Goal: Transaction & Acquisition: Download file/media

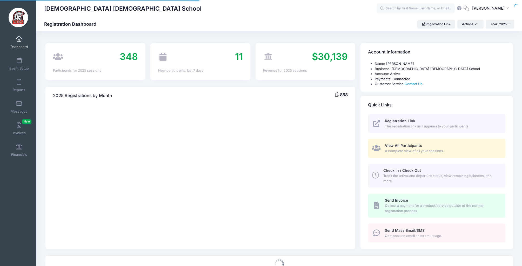
select select
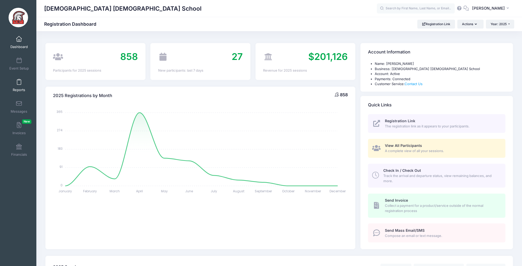
click at [20, 77] on link "Reports" at bounding box center [19, 85] width 25 height 18
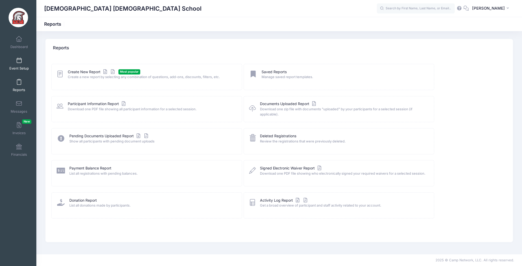
click at [19, 60] on span at bounding box center [19, 61] width 0 height 6
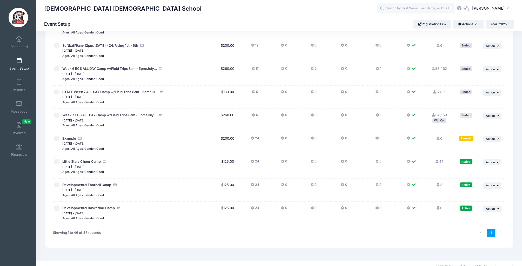
scroll to position [919, 0]
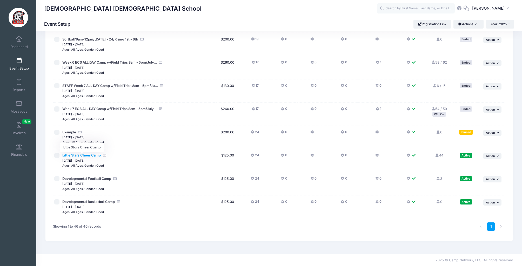
click at [82, 155] on span "Little Stars Cheer Camp" at bounding box center [81, 155] width 38 height 4
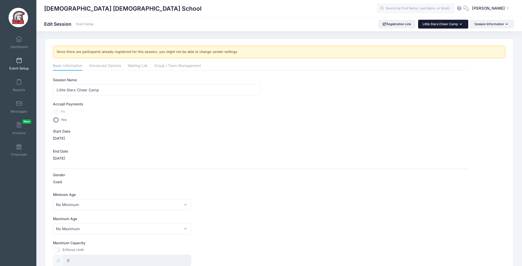
click at [463, 23] on button "Little Stars Cheer Camp" at bounding box center [443, 24] width 50 height 9
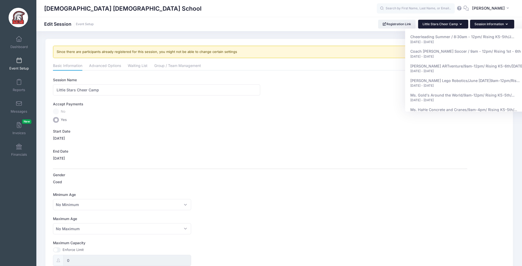
click at [500, 22] on button "Session Information" at bounding box center [492, 24] width 44 height 9
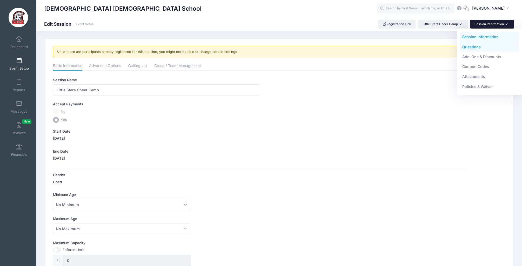
click at [478, 48] on link "Questions" at bounding box center [490, 47] width 60 height 10
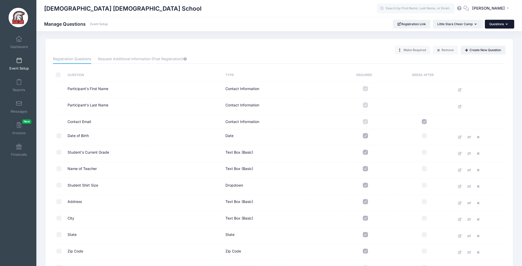
click at [503, 24] on button "Questions" at bounding box center [499, 24] width 29 height 9
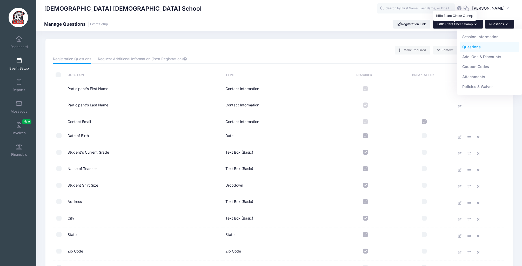
click at [470, 23] on span "Little Stars Cheer Camp" at bounding box center [455, 24] width 35 height 4
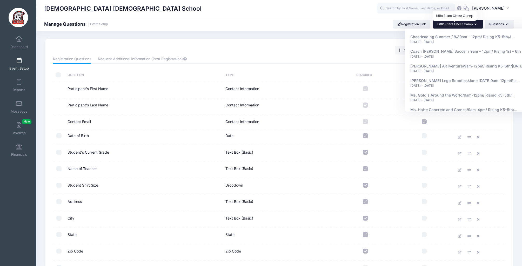
click at [470, 23] on span "Little Stars Cheer Camp" at bounding box center [455, 24] width 35 height 4
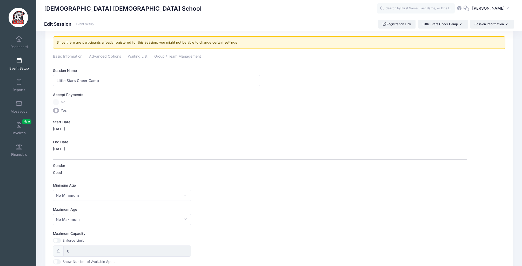
scroll to position [10, 0]
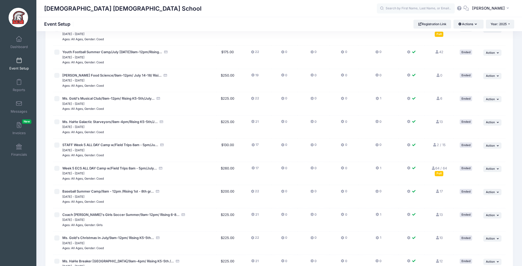
scroll to position [919, 0]
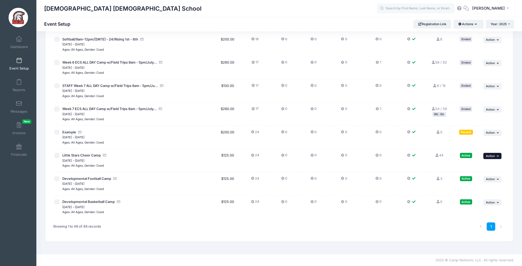
click at [497, 157] on icon "button" at bounding box center [498, 156] width 3 height 3
click at [477, 196] on link "Preview" at bounding box center [475, 198] width 47 height 10
click at [91, 156] on span "Little Stars Cheer Camp" at bounding box center [81, 155] width 38 height 4
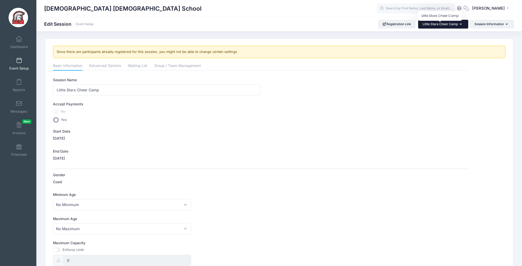
click at [433, 24] on span "Little Stars Cheer Camp" at bounding box center [440, 24] width 35 height 4
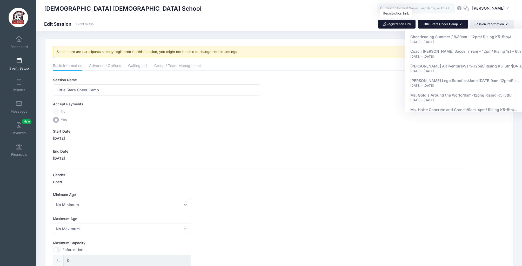
click at [390, 24] on link "Registration Link" at bounding box center [397, 24] width 38 height 9
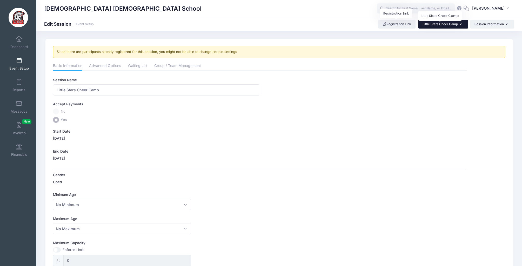
click at [457, 24] on span "Little Stars Cheer Camp" at bounding box center [440, 24] width 35 height 4
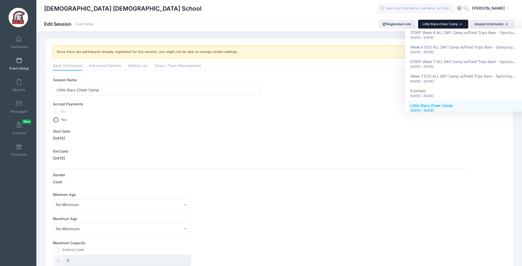
scroll to position [595, 0]
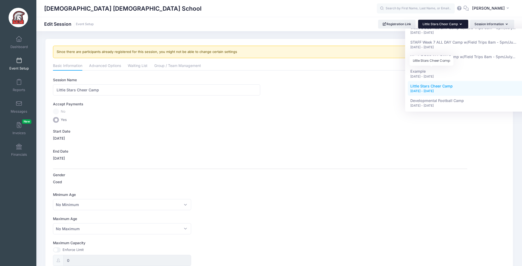
click at [450, 84] on span "Little Stars Cheer Camp" at bounding box center [432, 86] width 42 height 4
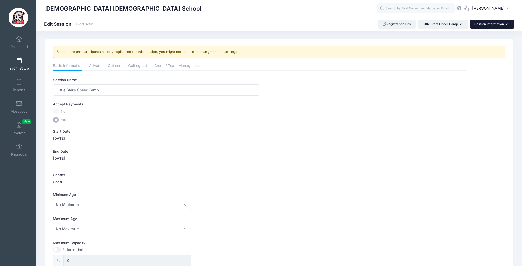
click at [507, 24] on icon "button" at bounding box center [508, 24] width 4 height 0
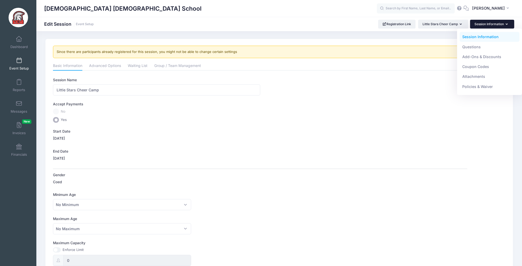
click at [483, 38] on link "Session Information" at bounding box center [490, 37] width 60 height 10
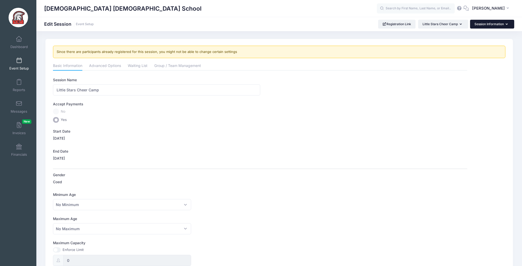
click at [492, 26] on button "Session Information" at bounding box center [492, 24] width 44 height 9
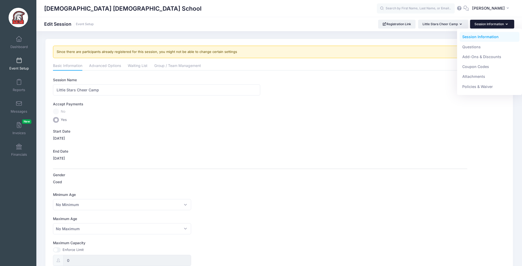
click at [21, 76] on div "Reports" at bounding box center [19, 86] width 35 height 22
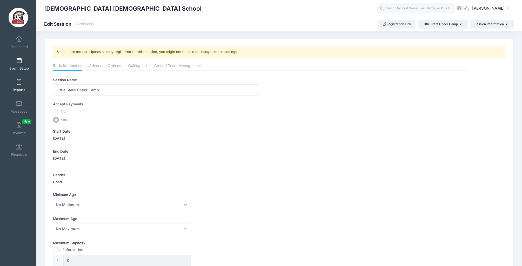
click at [22, 86] on link "Reports" at bounding box center [19, 85] width 25 height 18
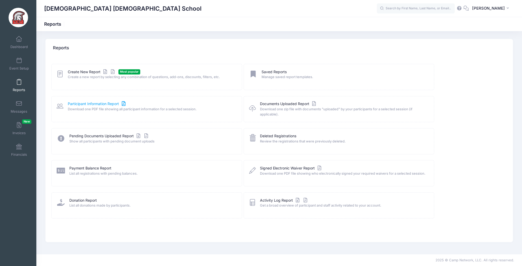
click at [103, 104] on link "Participant Information Report" at bounding box center [97, 103] width 59 height 5
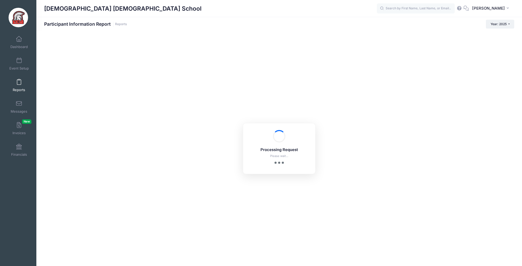
checkbox input "true"
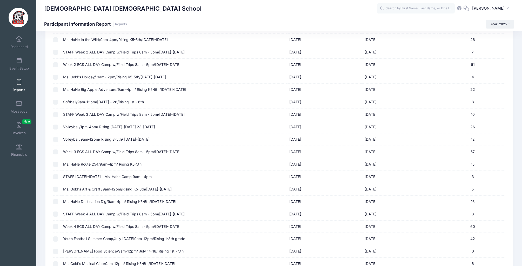
scroll to position [454, 0]
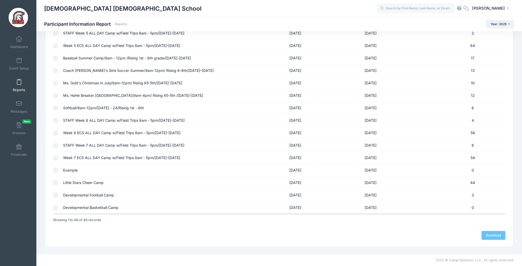
click at [55, 183] on input "checkbox" at bounding box center [55, 182] width 5 height 5
checkbox input "true"
click at [498, 237] on link "Download" at bounding box center [494, 235] width 24 height 9
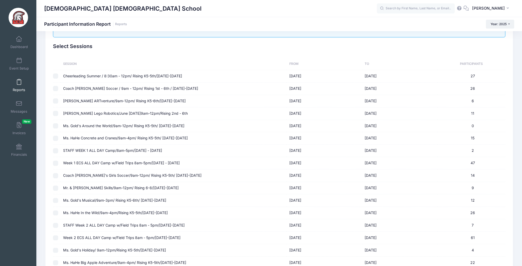
scroll to position [0, 0]
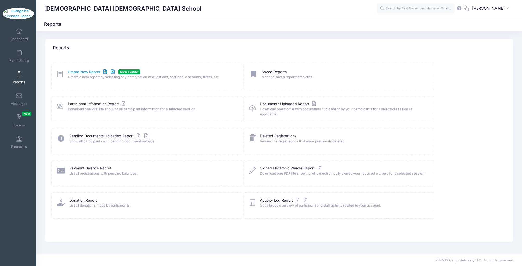
click at [87, 70] on link "Create New Report" at bounding box center [92, 71] width 48 height 5
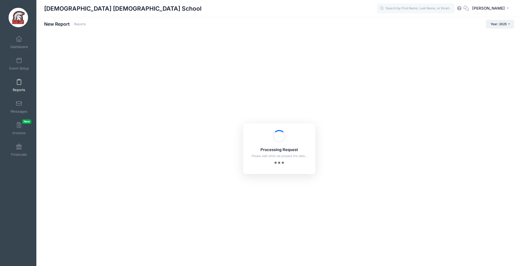
checkbox input "true"
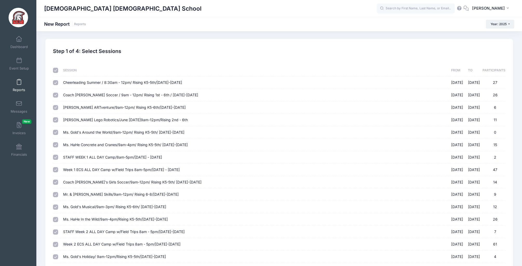
scroll to position [436, 0]
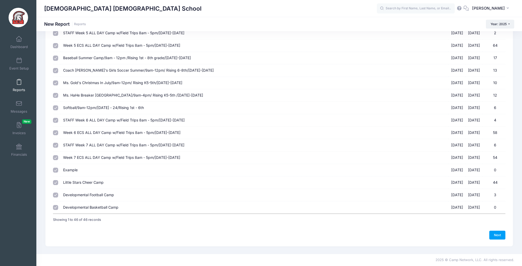
click at [55, 184] on input "Little Stars Cheer Camp 09/13/2025 - 09/13/2025 44" at bounding box center [55, 182] width 5 height 5
checkbox input "false"
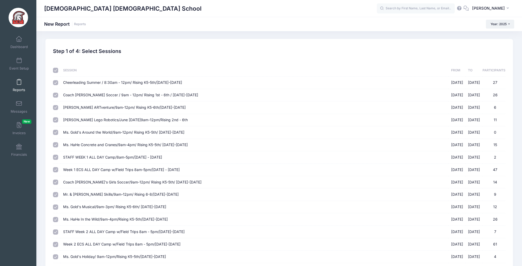
click at [56, 71] on input "checkbox" at bounding box center [55, 70] width 5 height 5
checkbox input "false"
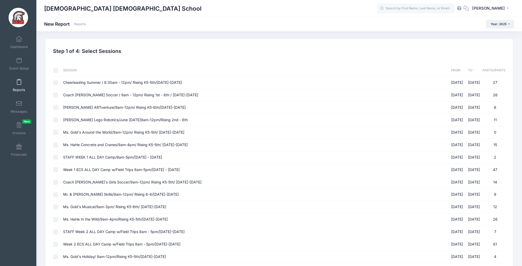
checkbox input "false"
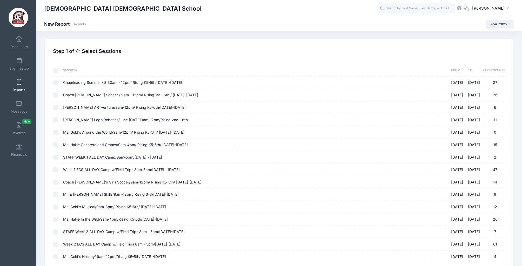
checkbox input "false"
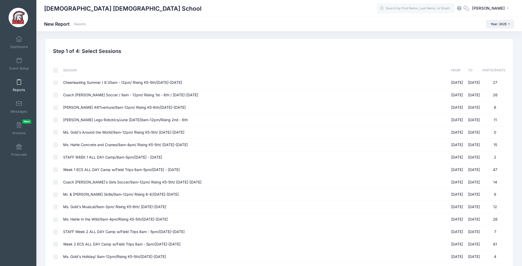
checkbox input "false"
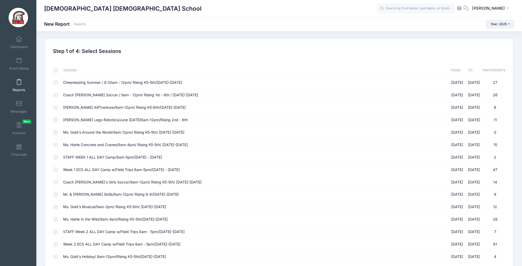
checkbox input "false"
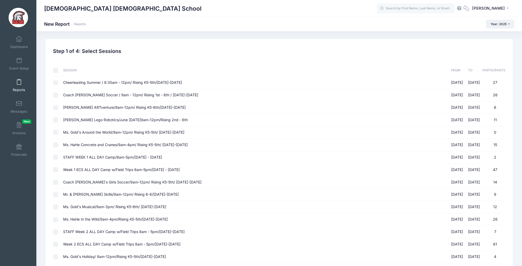
checkbox input "false"
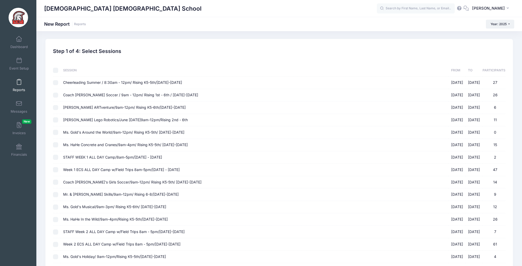
checkbox input "false"
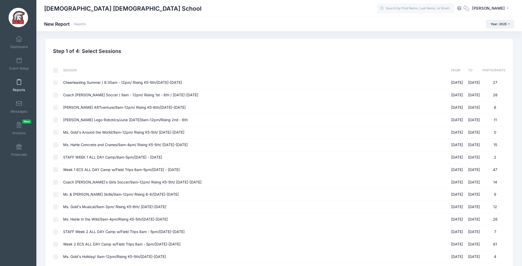
checkbox input "false"
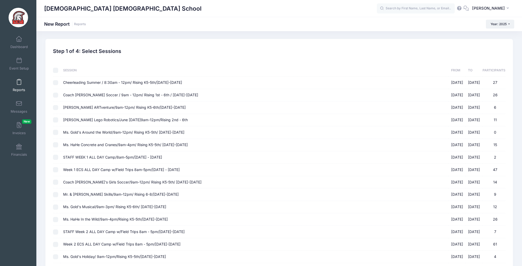
checkbox input "false"
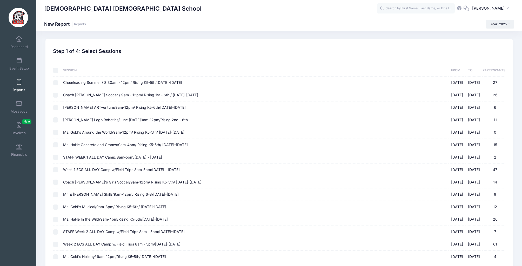
checkbox input "false"
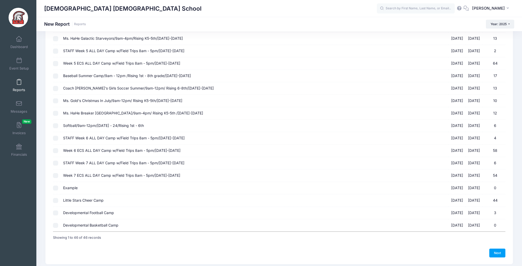
scroll to position [436, 0]
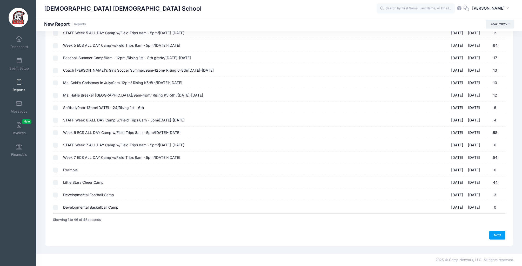
drag, startPoint x: 55, startPoint y: 183, endPoint x: 116, endPoint y: 186, distance: 60.6
click at [55, 183] on input "Little Stars Cheer Camp 09/13/2025 - 09/13/2025 44" at bounding box center [55, 182] width 5 height 5
checkbox input "true"
click at [501, 235] on link "Next" at bounding box center [498, 235] width 16 height 9
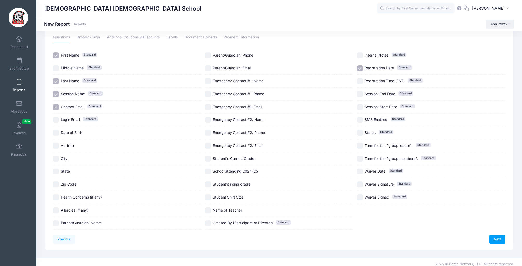
scroll to position [23, 0]
click at [498, 238] on link "Next" at bounding box center [498, 239] width 16 height 9
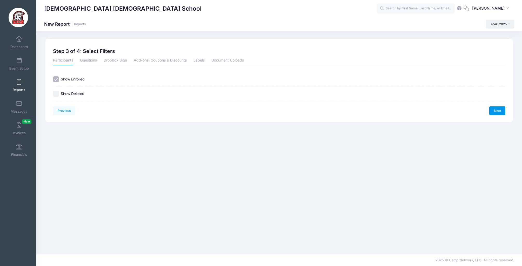
click at [497, 113] on link "Next" at bounding box center [498, 111] width 16 height 9
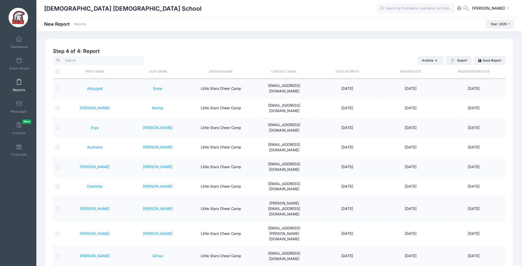
click at [59, 72] on input "\a \a" at bounding box center [57, 71] width 5 height 5
checkbox input "true"
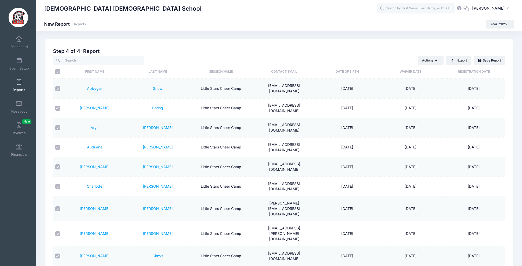
checkbox input "true"
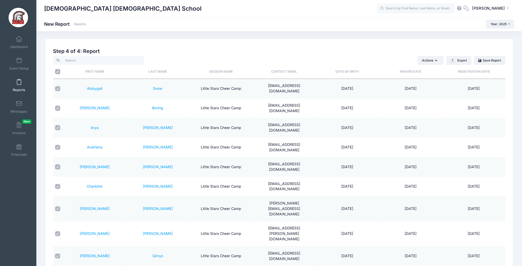
checkbox input "true"
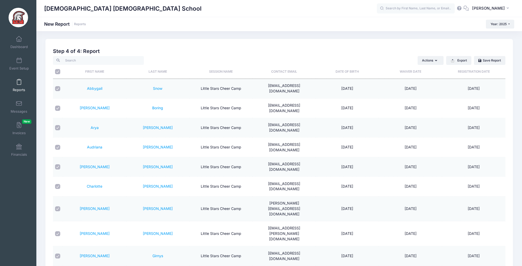
checkbox input "true"
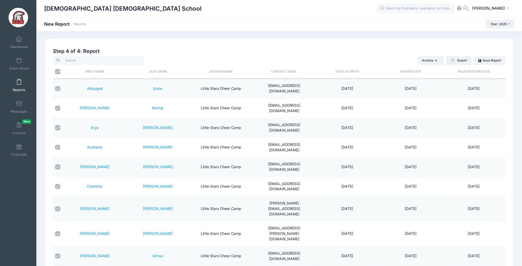
checkbox input "true"
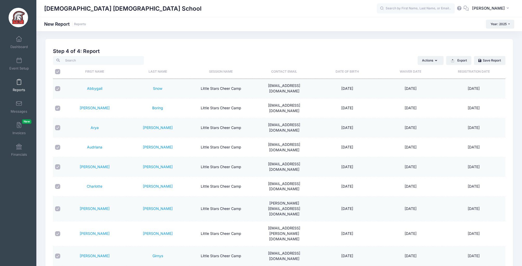
checkbox input "true"
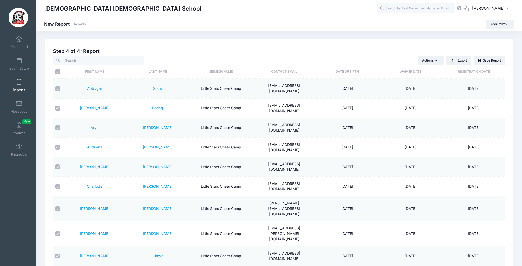
checkbox input "true"
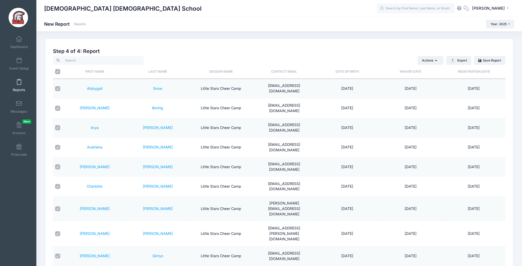
checkbox input "true"
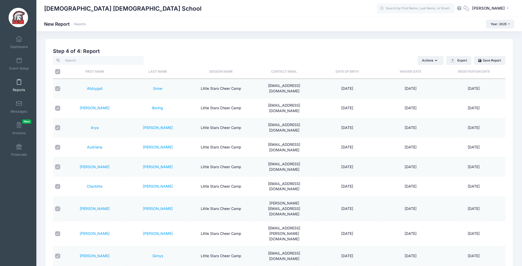
checkbox input "true"
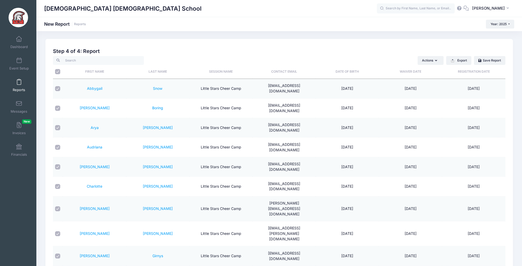
checkbox input "true"
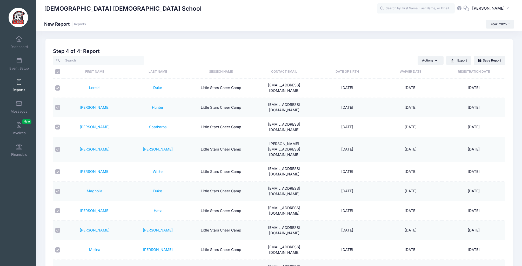
scroll to position [53, 0]
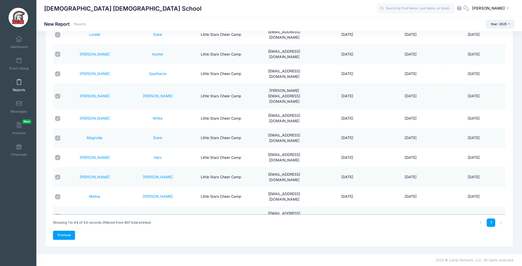
click at [70, 238] on link "Previous" at bounding box center [64, 235] width 22 height 9
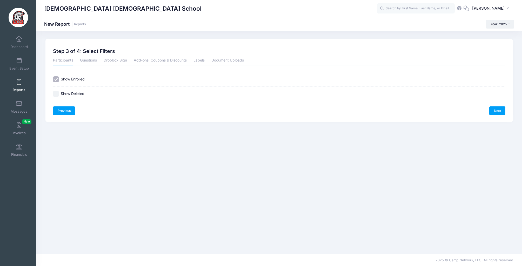
scroll to position [0, 0]
click at [67, 111] on link "Previous" at bounding box center [64, 111] width 22 height 9
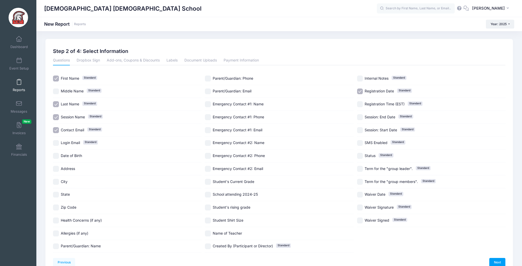
click at [208, 221] on input "Student Shirt Size" at bounding box center [208, 221] width 6 height 6
checkbox input "true"
click at [499, 262] on link "Next" at bounding box center [498, 262] width 16 height 9
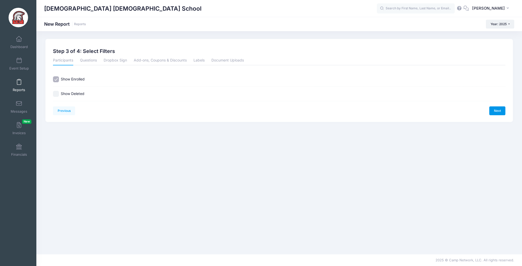
click at [505, 113] on link "Next" at bounding box center [498, 111] width 16 height 9
checkbox input "false"
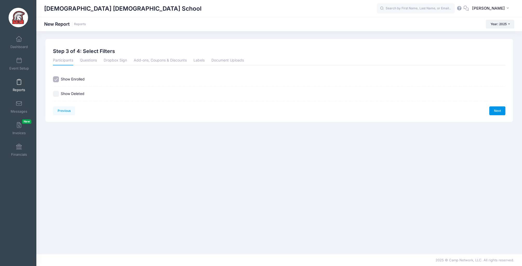
checkbox input "false"
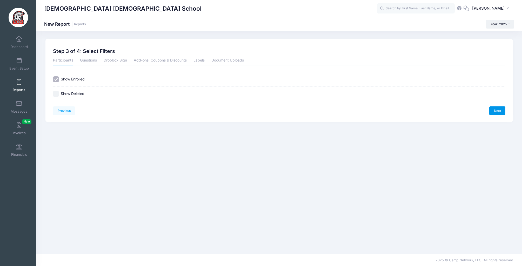
checkbox input "false"
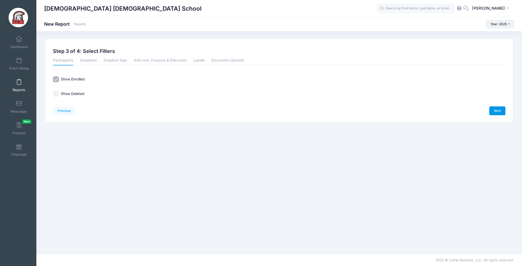
checkbox input "false"
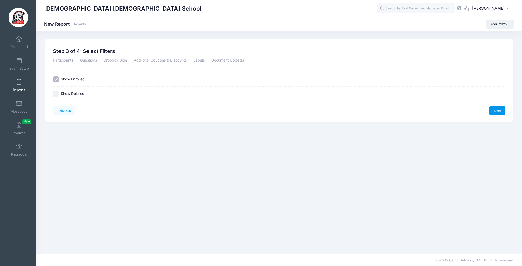
checkbox input "false"
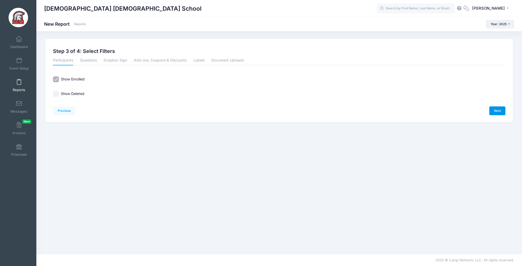
checkbox input "false"
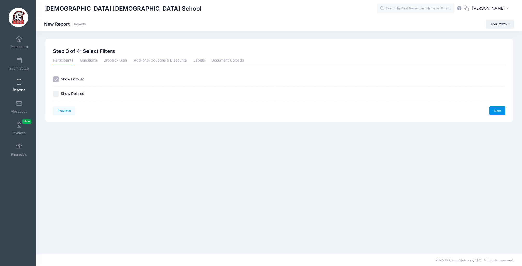
checkbox input "false"
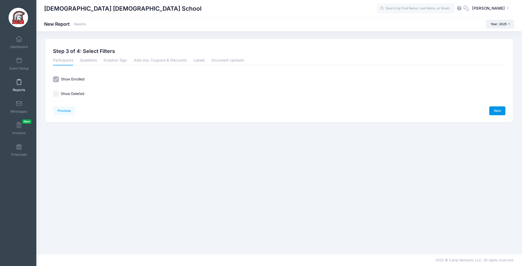
checkbox input "false"
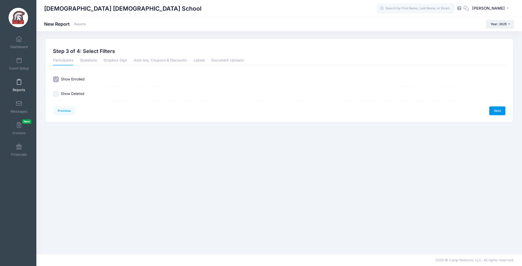
checkbox input "false"
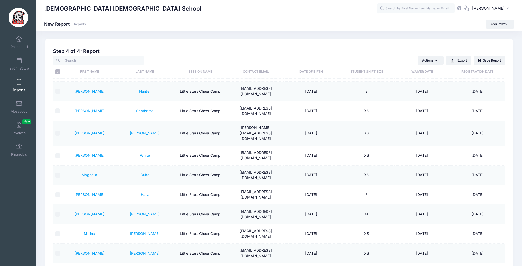
scroll to position [53, 0]
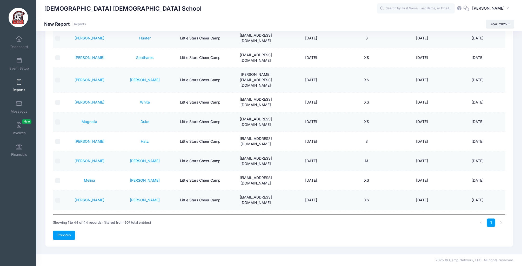
click at [60, 238] on link "Previous" at bounding box center [64, 235] width 22 height 9
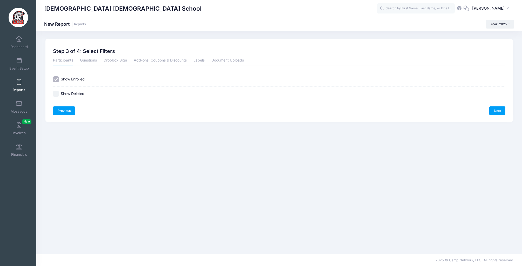
scroll to position [0, 0]
click at [496, 110] on link "Next" at bounding box center [498, 111] width 16 height 9
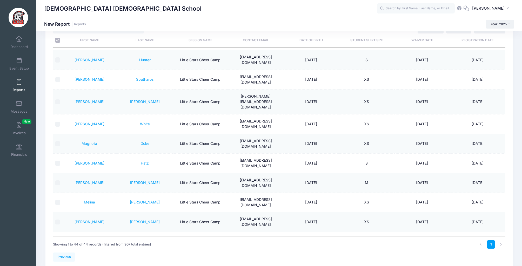
scroll to position [53, 0]
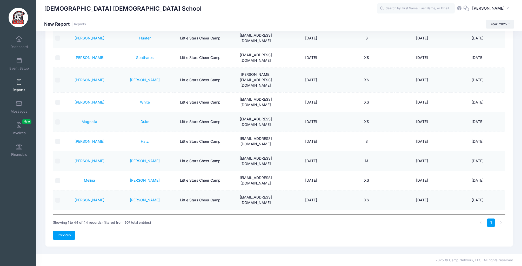
click at [62, 237] on link "Previous" at bounding box center [64, 235] width 22 height 9
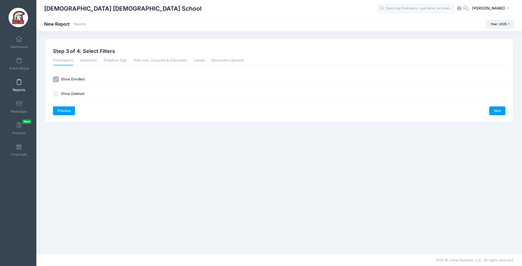
click at [65, 110] on link "Previous" at bounding box center [64, 111] width 22 height 9
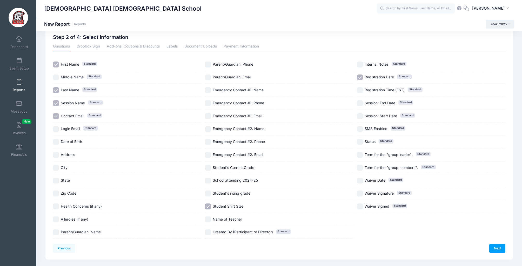
scroll to position [15, 0]
click at [501, 247] on link "Next" at bounding box center [498, 248] width 16 height 9
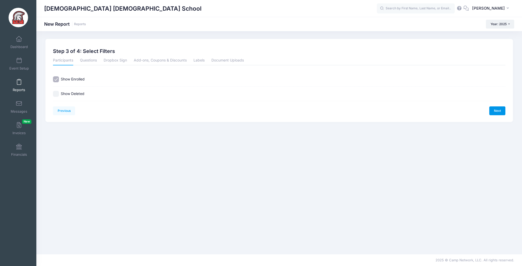
scroll to position [0, 0]
click at [498, 108] on link "Next" at bounding box center [498, 111] width 16 height 9
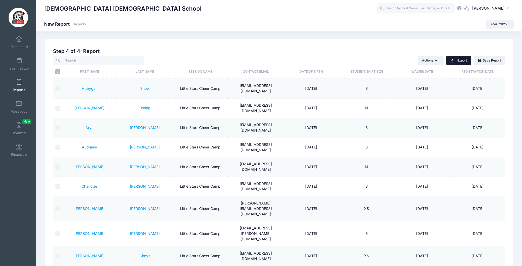
click at [461, 59] on button "Export" at bounding box center [459, 60] width 25 height 9
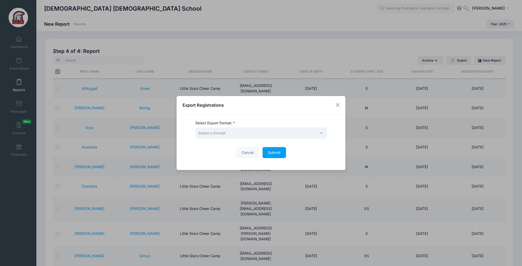
click at [218, 133] on span "Select a format" at bounding box center [211, 133] width 27 height 4
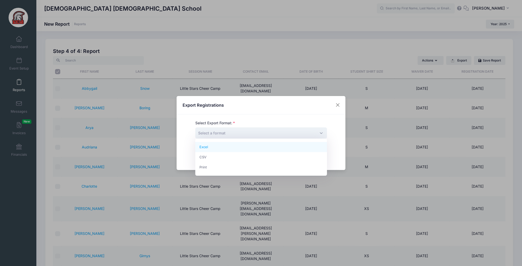
select select "excel"
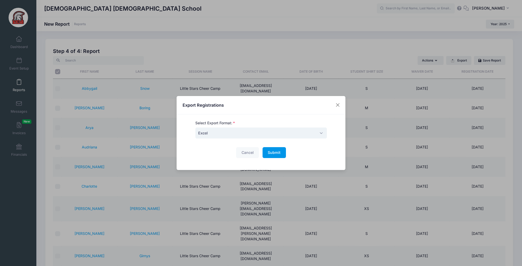
click at [276, 151] on span "Submit" at bounding box center [274, 152] width 13 height 4
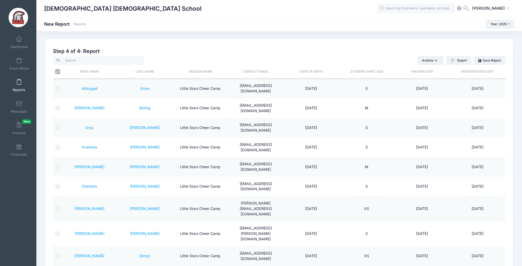
click at [435, 8] on input "text" at bounding box center [416, 8] width 78 height 10
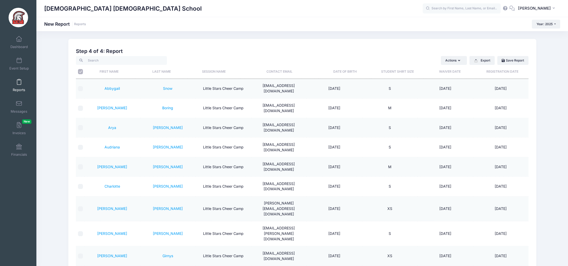
click at [20, 88] on span "Reports" at bounding box center [19, 90] width 12 height 4
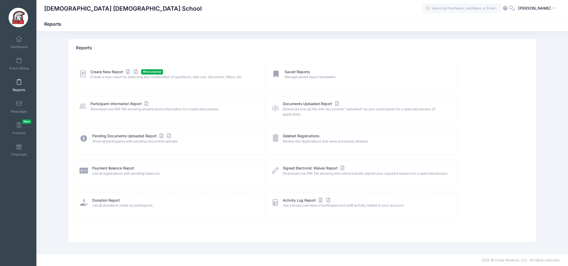
click at [19, 84] on span at bounding box center [19, 83] width 0 height 6
click at [19, 62] on span at bounding box center [19, 61] width 0 height 6
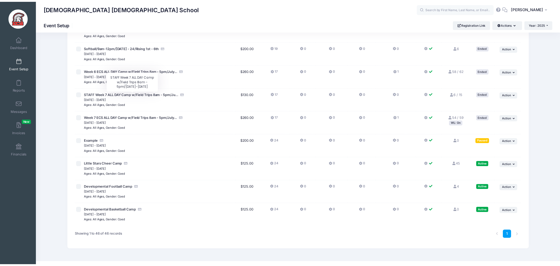
scroll to position [910, 0]
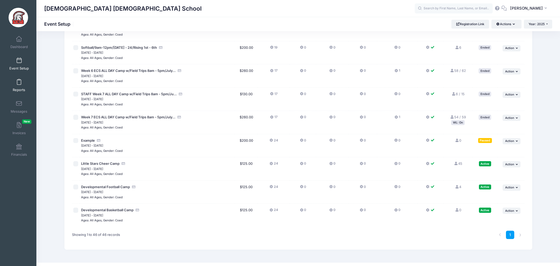
click at [19, 82] on span at bounding box center [19, 83] width 0 height 6
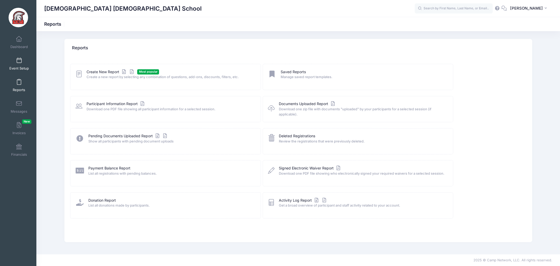
click at [18, 66] on link "Event Setup" at bounding box center [19, 64] width 25 height 18
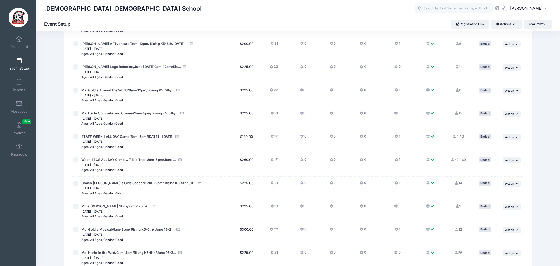
scroll to position [78, 0]
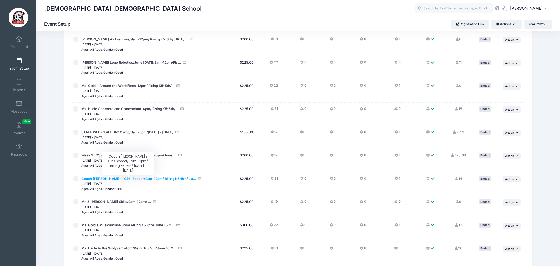
click at [136, 183] on span "[DATE] - [DATE]" at bounding box center [157, 183] width 153 height 5
click at [137, 179] on span "Coach [PERSON_NAME]'s Girls Soccer/9am-12pm/ Rising K5-5th/ Ju..." at bounding box center [138, 179] width 115 height 4
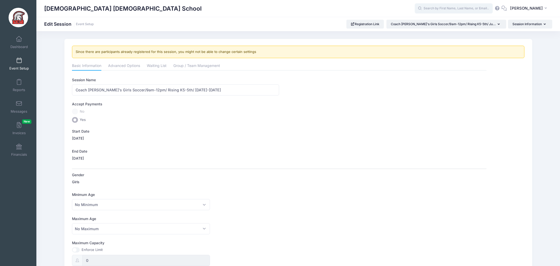
click at [435, 10] on input "text" at bounding box center [454, 8] width 78 height 10
type input "[PERSON_NAME]"
click at [19, 60] on span at bounding box center [19, 61] width 0 height 6
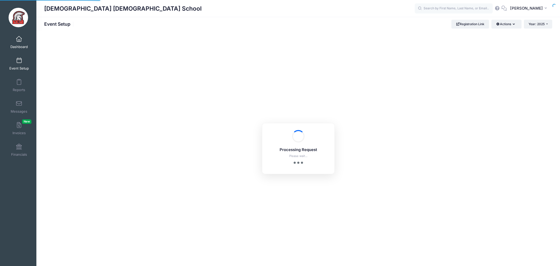
click at [19, 42] on link "Dashboard" at bounding box center [19, 42] width 25 height 18
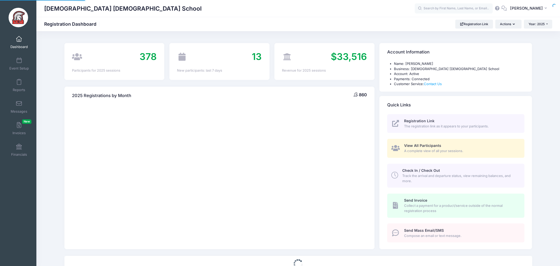
click at [442, 8] on input "text" at bounding box center [454, 8] width 78 height 10
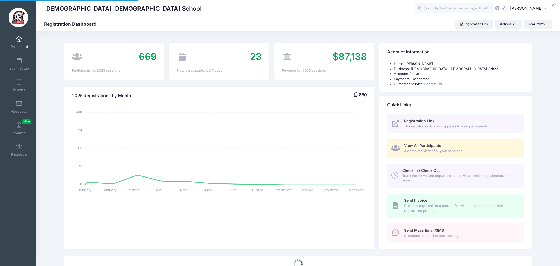
select select
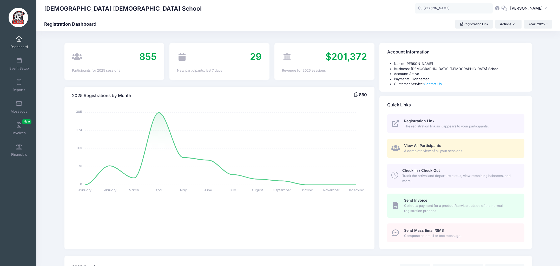
type input "Hicks"
click at [362, 18] on div "Evangelical Christian School Registration Dashboard Registration Link Actions Y…" at bounding box center [298, 24] width 524 height 14
click at [433, 9] on input "Hicks" at bounding box center [454, 8] width 78 height 10
click at [22, 86] on link "Reports" at bounding box center [19, 85] width 25 height 18
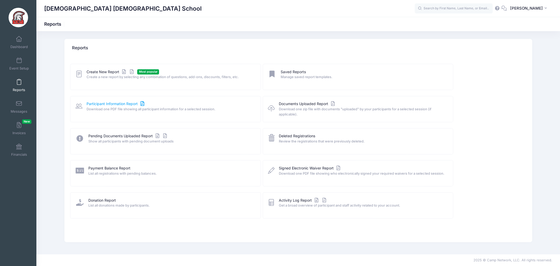
click at [114, 105] on link "Participant Information Report" at bounding box center [116, 103] width 59 height 5
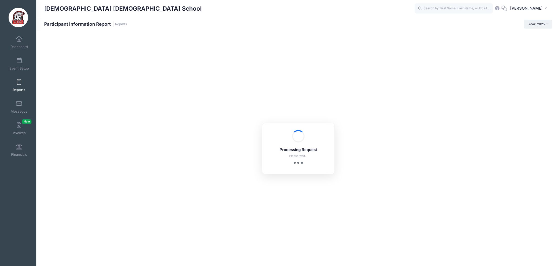
checkbox input "true"
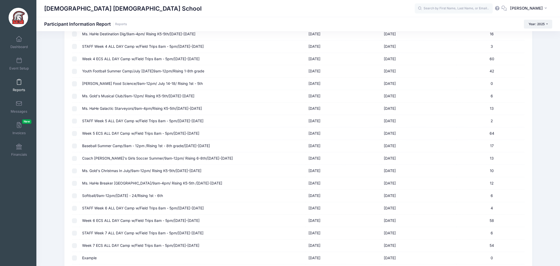
scroll to position [369, 0]
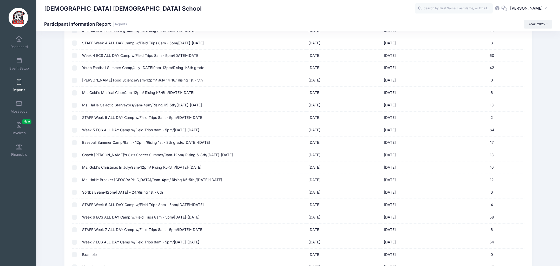
click at [75, 156] on input "checkbox" at bounding box center [74, 155] width 5 height 5
checkbox input "true"
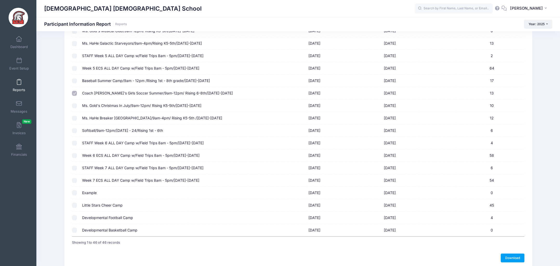
scroll to position [454, 0]
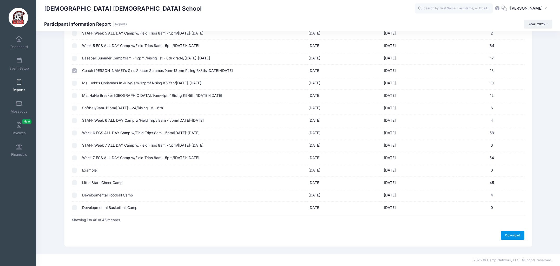
click at [511, 234] on link "Download" at bounding box center [513, 235] width 24 height 9
click at [430, 9] on input "text" at bounding box center [454, 8] width 78 height 10
type input "M"
click at [19, 60] on span at bounding box center [19, 61] width 0 height 6
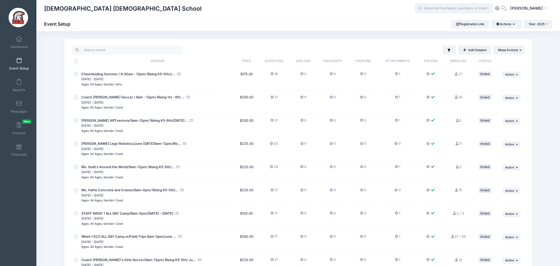
click at [430, 7] on input "text" at bounding box center [454, 8] width 78 height 10
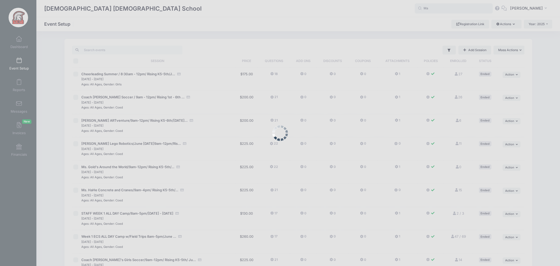
type input "M"
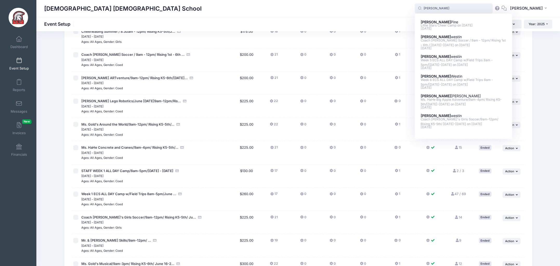
scroll to position [43, 0]
drag, startPoint x: 436, startPoint y: 9, endPoint x: 409, endPoint y: 8, distance: 27.1
click at [409, 8] on div "[DEMOGRAPHIC_DATA] [DEMOGRAPHIC_DATA] School [PERSON_NAME] [PERSON_NAME] [PERSO…" at bounding box center [298, 9] width 524 height 12
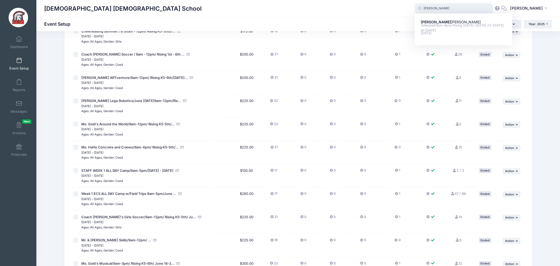
type input "[PERSON_NAME]"
